Goal: Check status: Check status

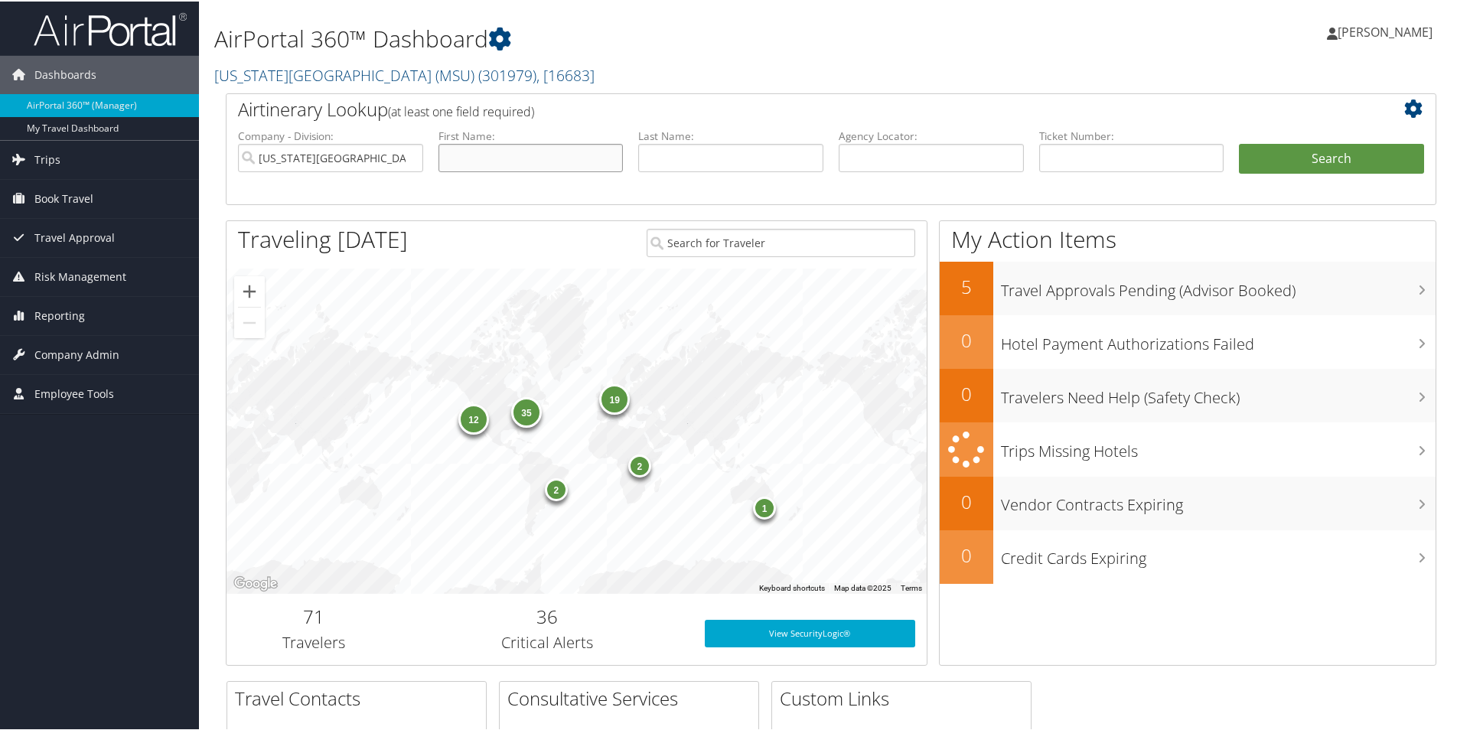
click at [465, 160] on input "text" at bounding box center [531, 156] width 185 height 28
type input "brian"
click at [669, 163] on input "text" at bounding box center [730, 156] width 185 height 28
type input "howard"
click at [1339, 156] on button "Search" at bounding box center [1331, 157] width 185 height 31
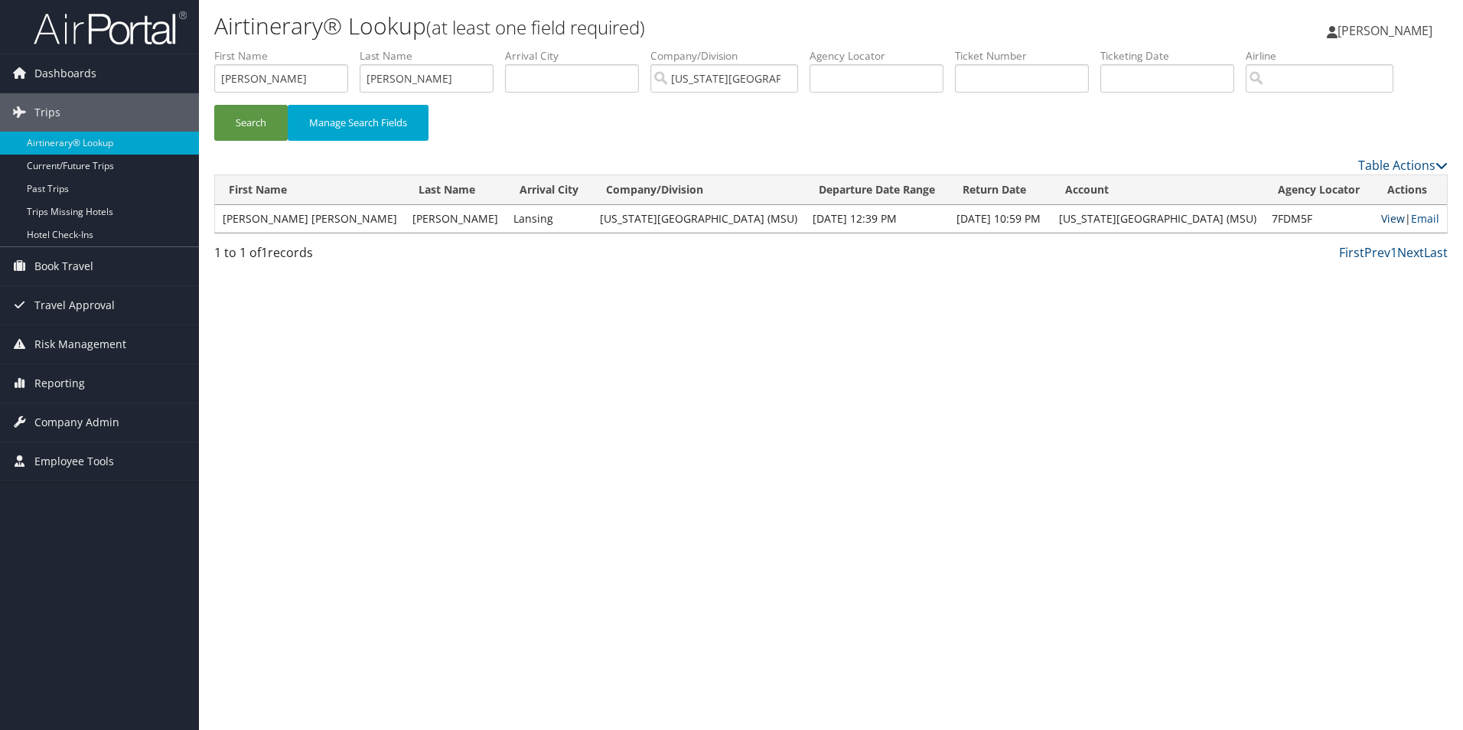
click at [1382, 220] on link "View" at bounding box center [1394, 218] width 24 height 15
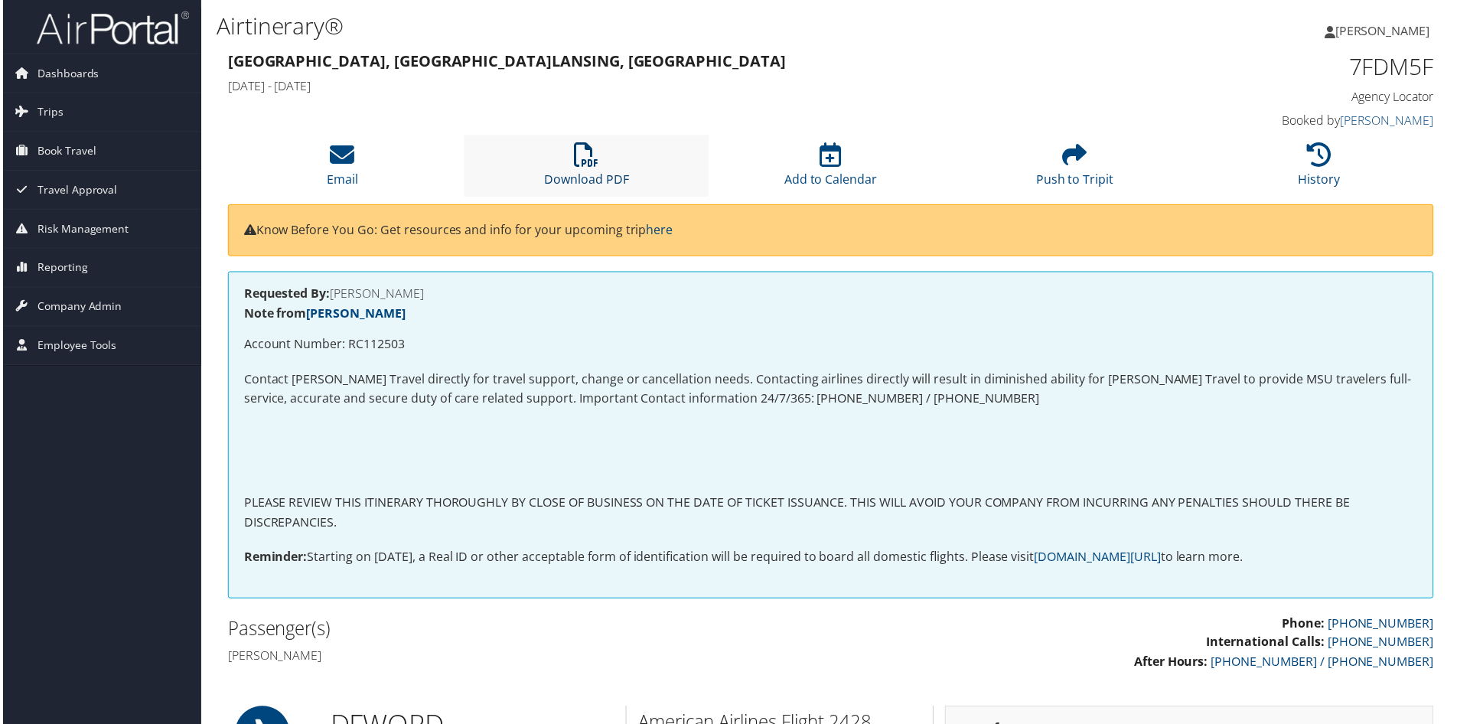
click at [576, 164] on icon at bounding box center [586, 155] width 24 height 24
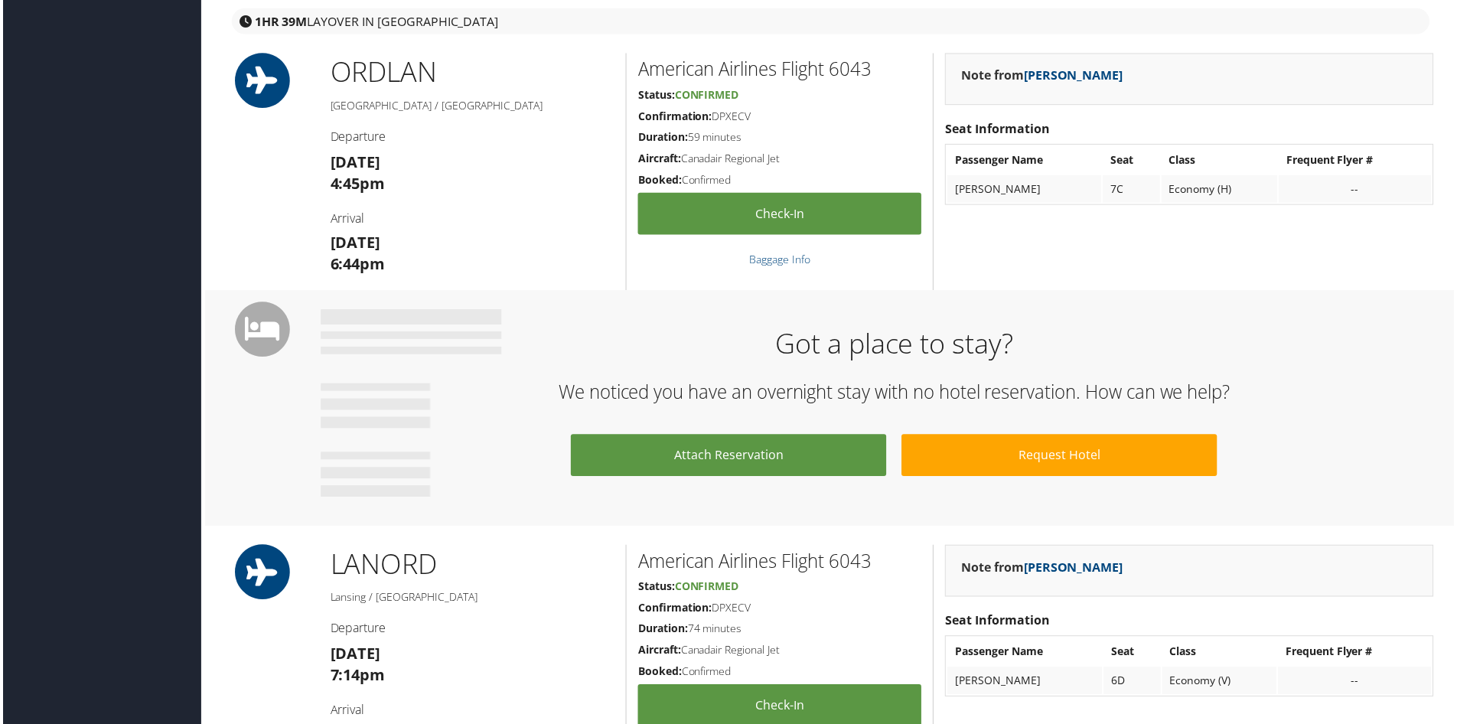
scroll to position [918, 0]
